Goal: Information Seeking & Learning: Learn about a topic

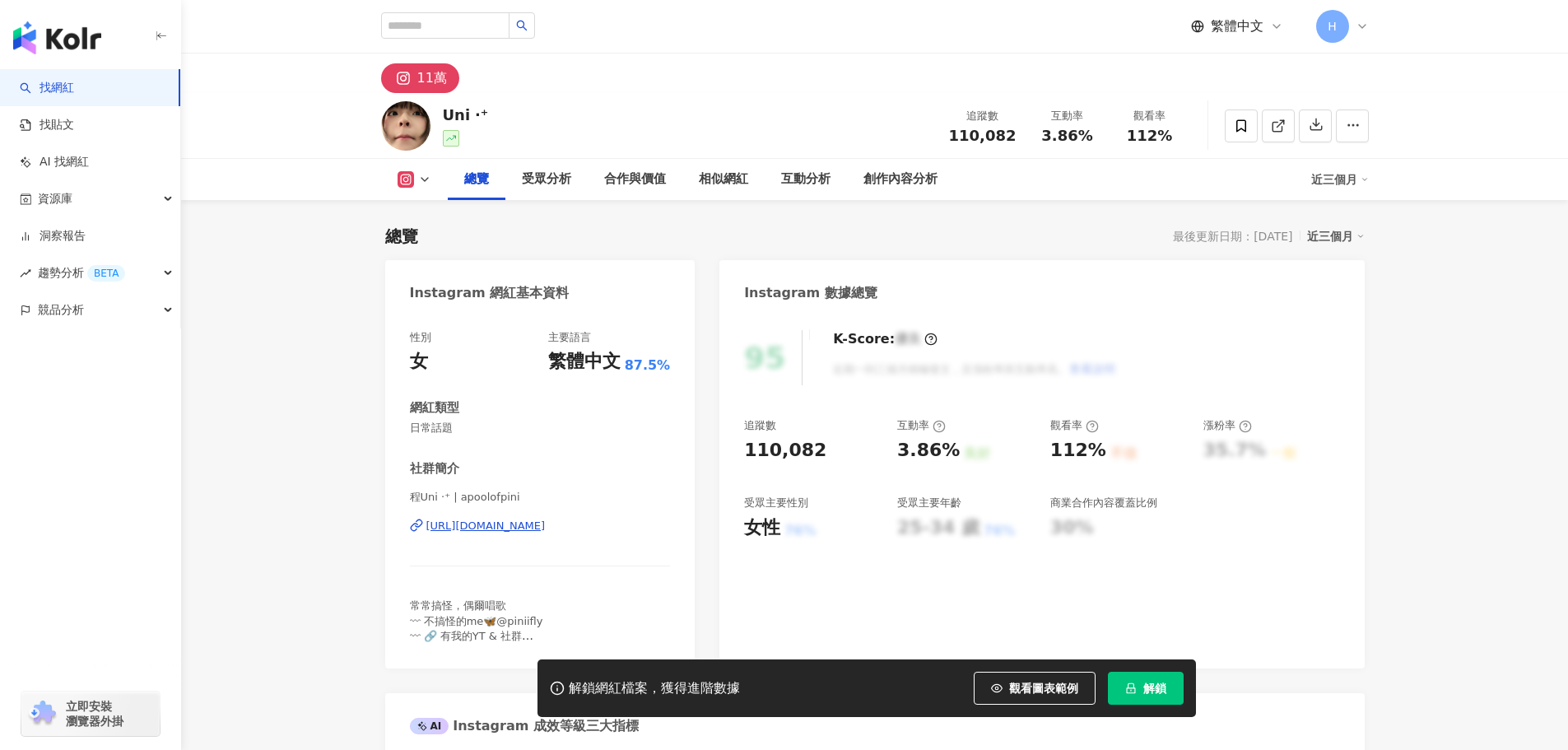
click at [546, 519] on div "[URL][DOMAIN_NAME]" at bounding box center [486, 526] width 119 height 14
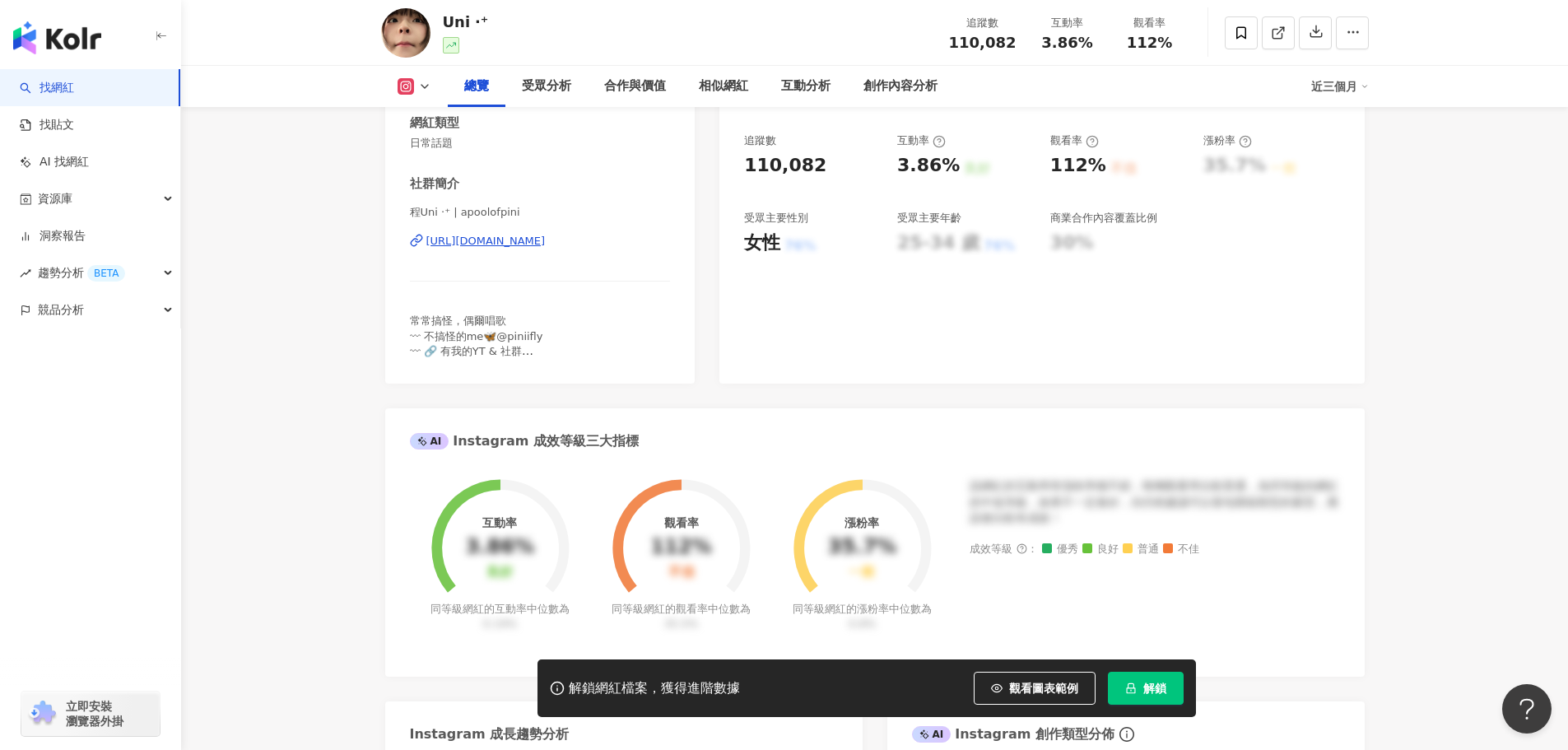
scroll to position [329, 0]
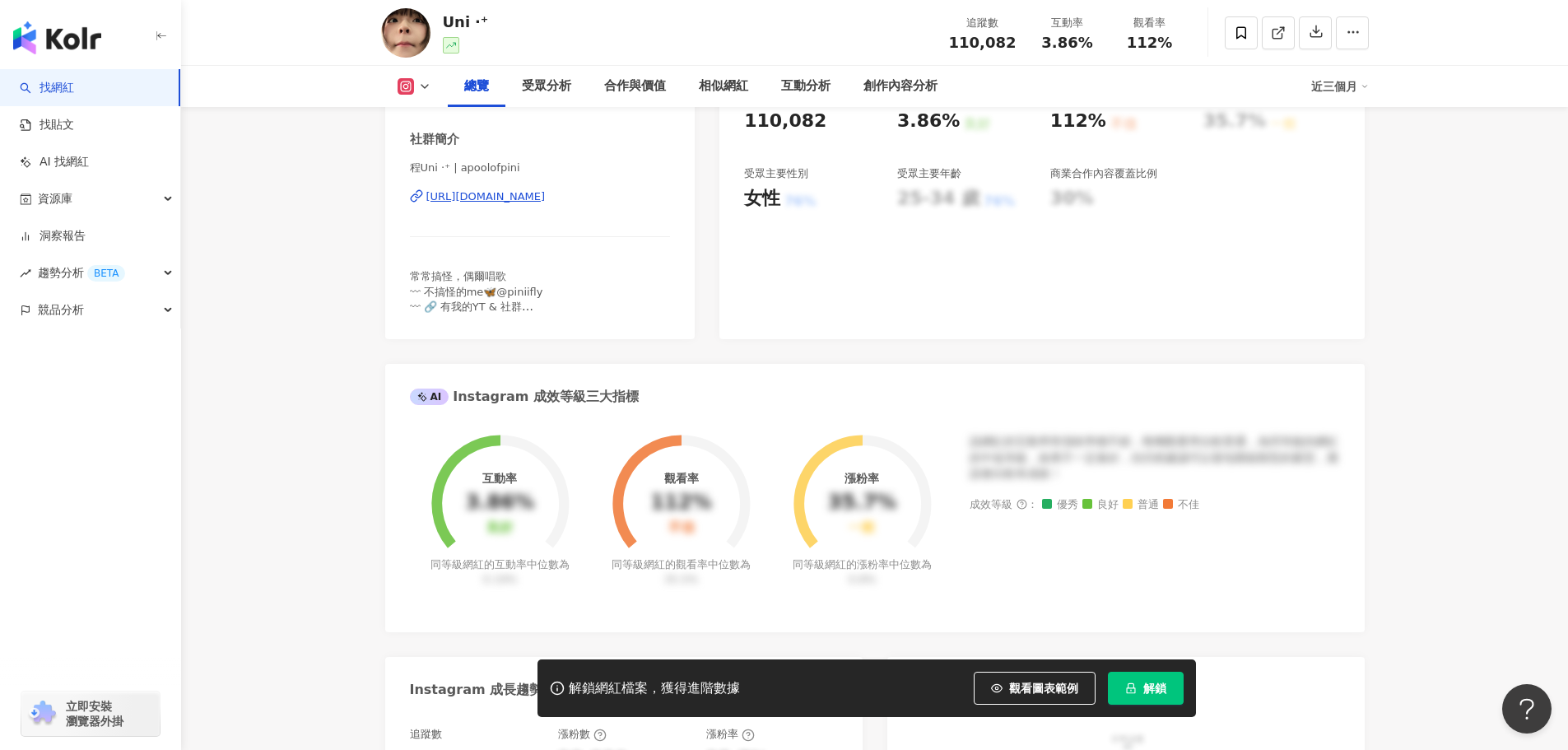
click at [1174, 684] on button "解鎖" at bounding box center [1146, 688] width 76 height 32
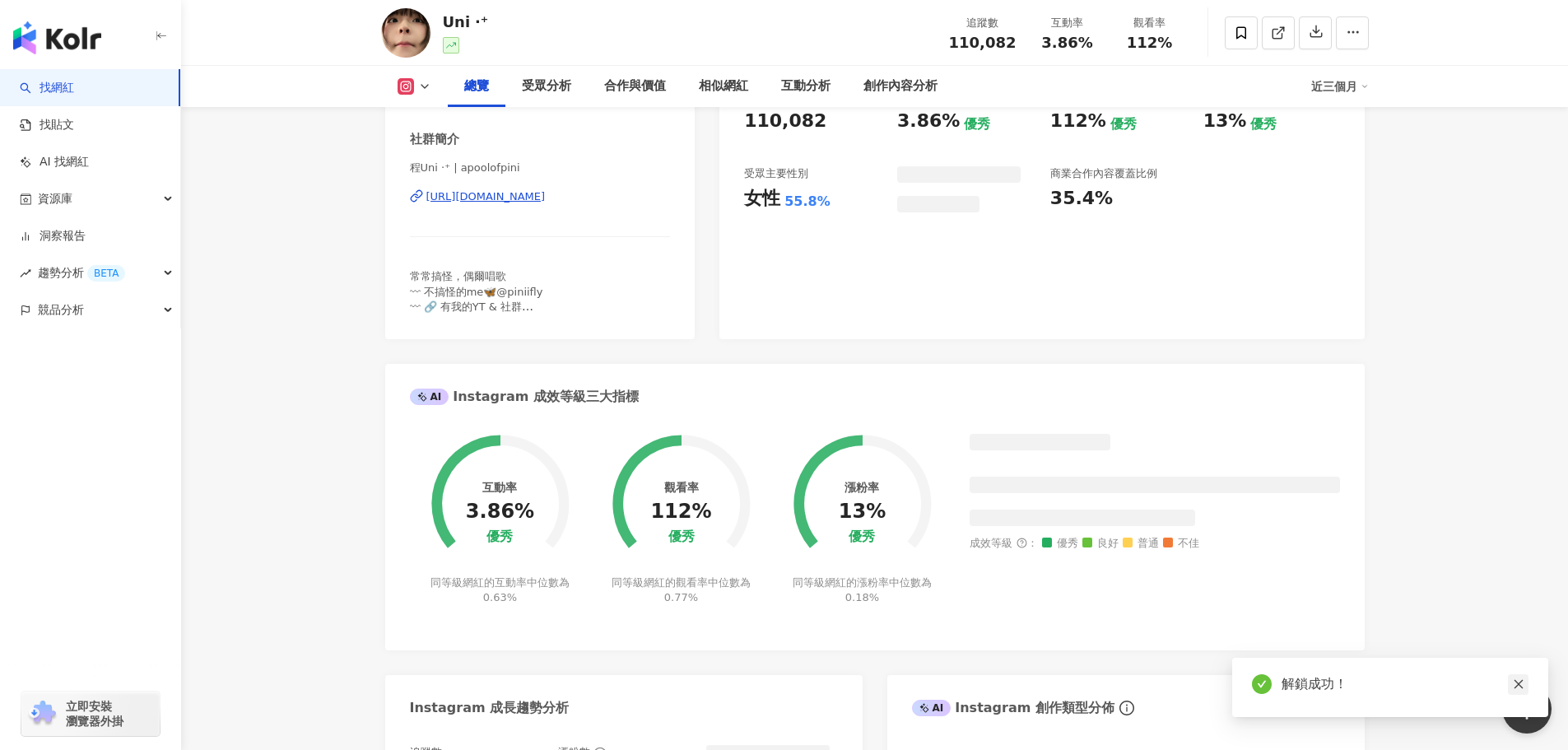
click at [1520, 689] on icon "close" at bounding box center [1518, 684] width 12 height 12
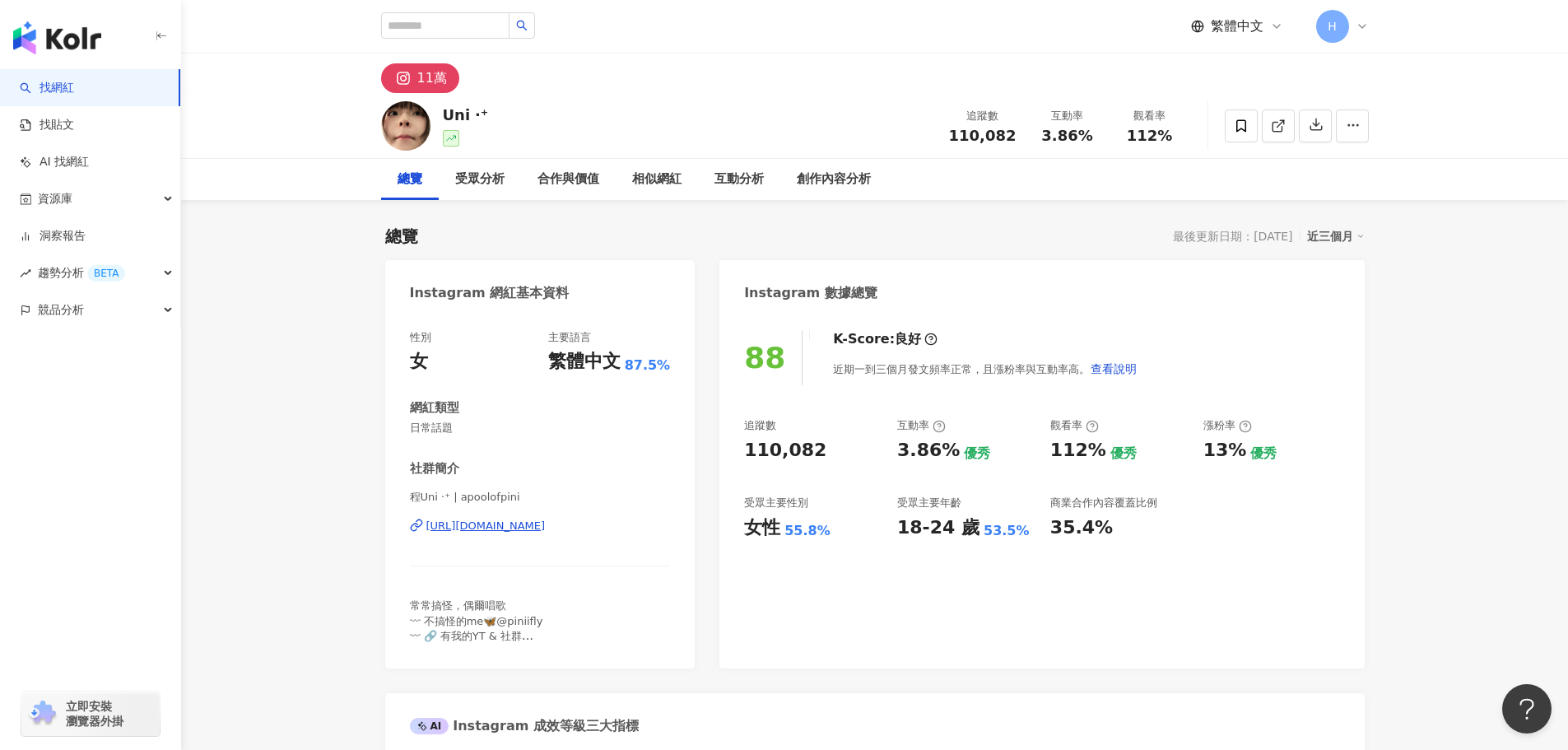
click at [803, 117] on div "Uni ‧⁺ 追蹤數 110,082 互動率 3.86% 觀看率 112%" at bounding box center [875, 125] width 1053 height 65
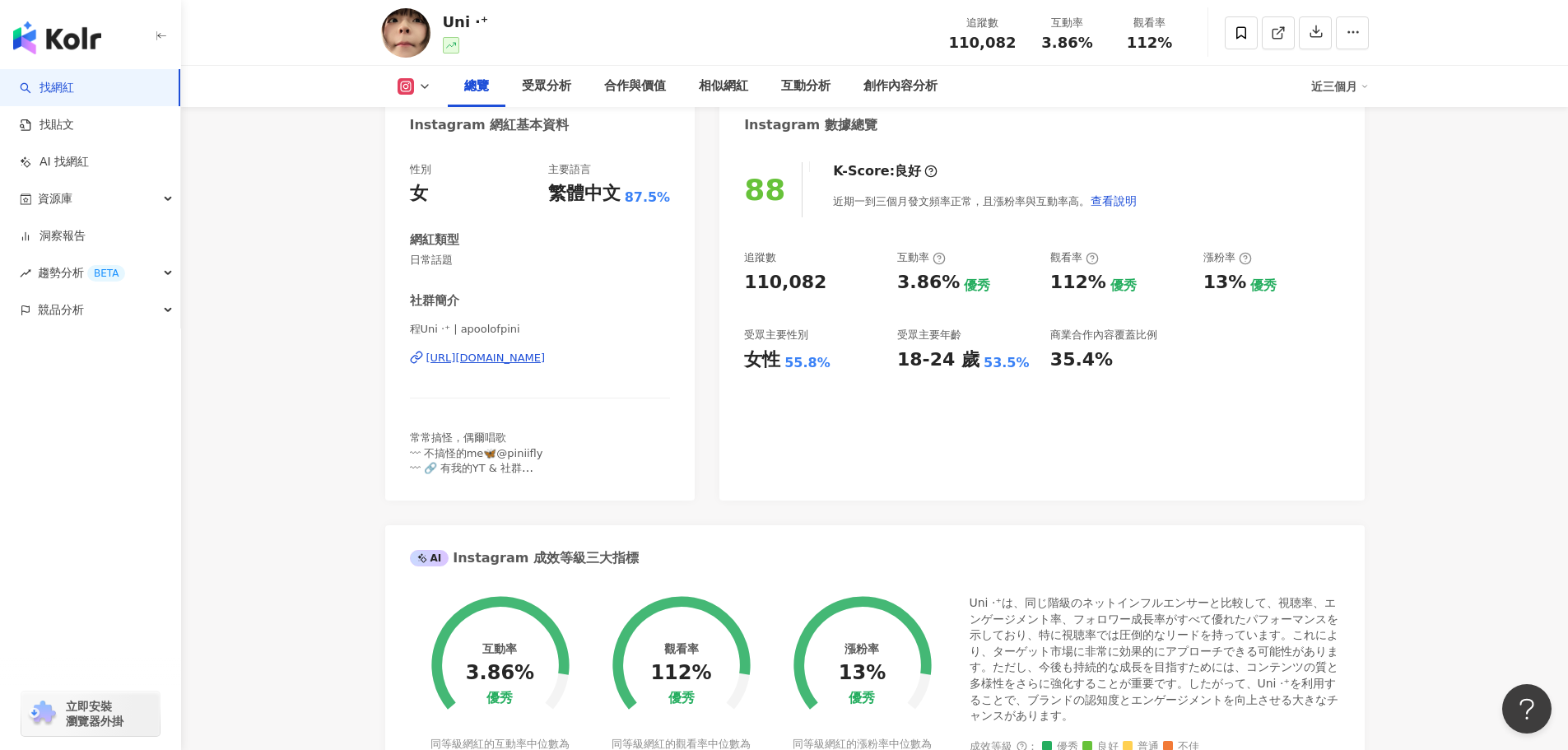
scroll to position [82, 0]
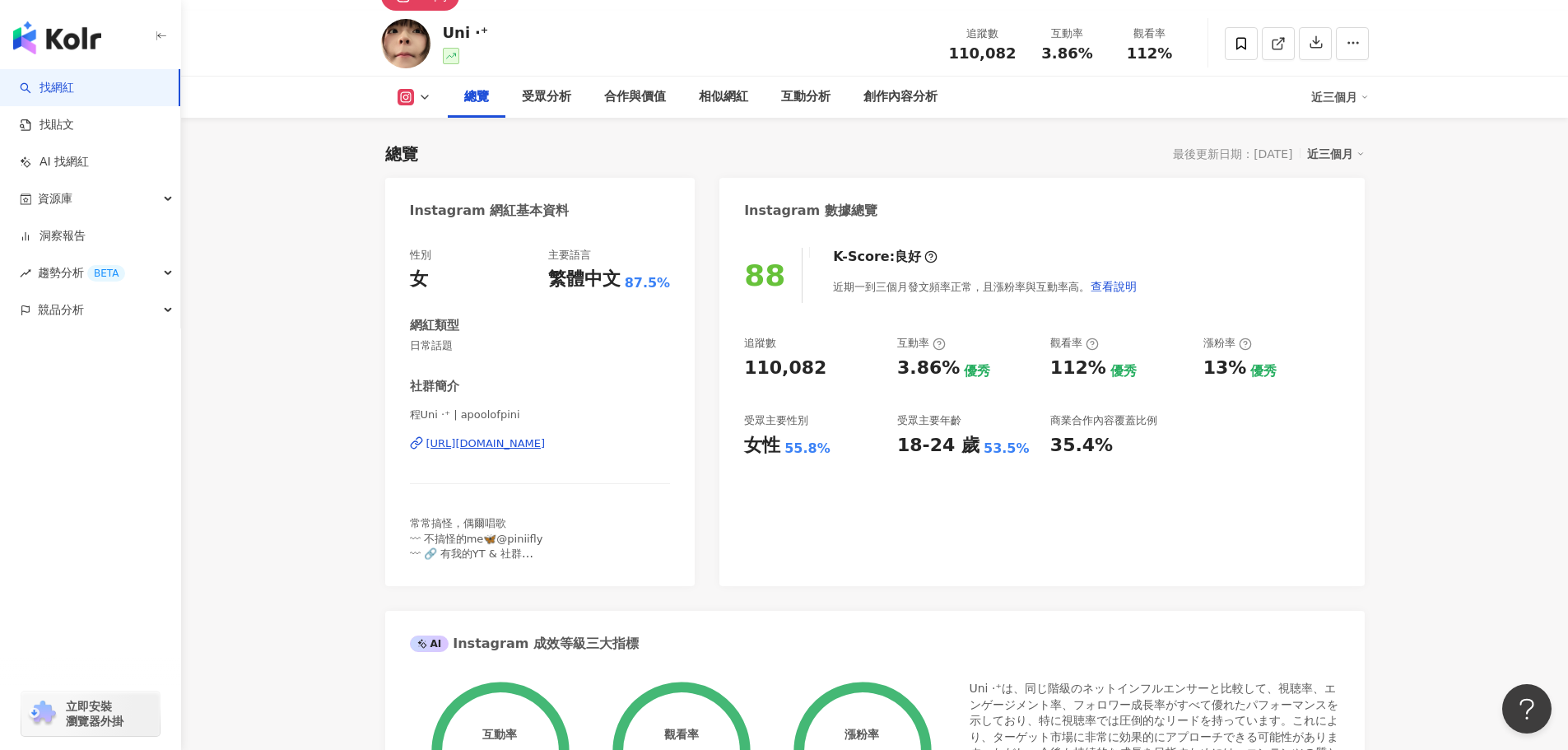
click at [631, 435] on div "程Uni ‧⁺ | apoolofpini [URL][DOMAIN_NAME]" at bounding box center [540, 455] width 261 height 97
click at [546, 443] on div "[URL][DOMAIN_NAME]" at bounding box center [486, 443] width 119 height 14
